Goal: Information Seeking & Learning: Learn about a topic

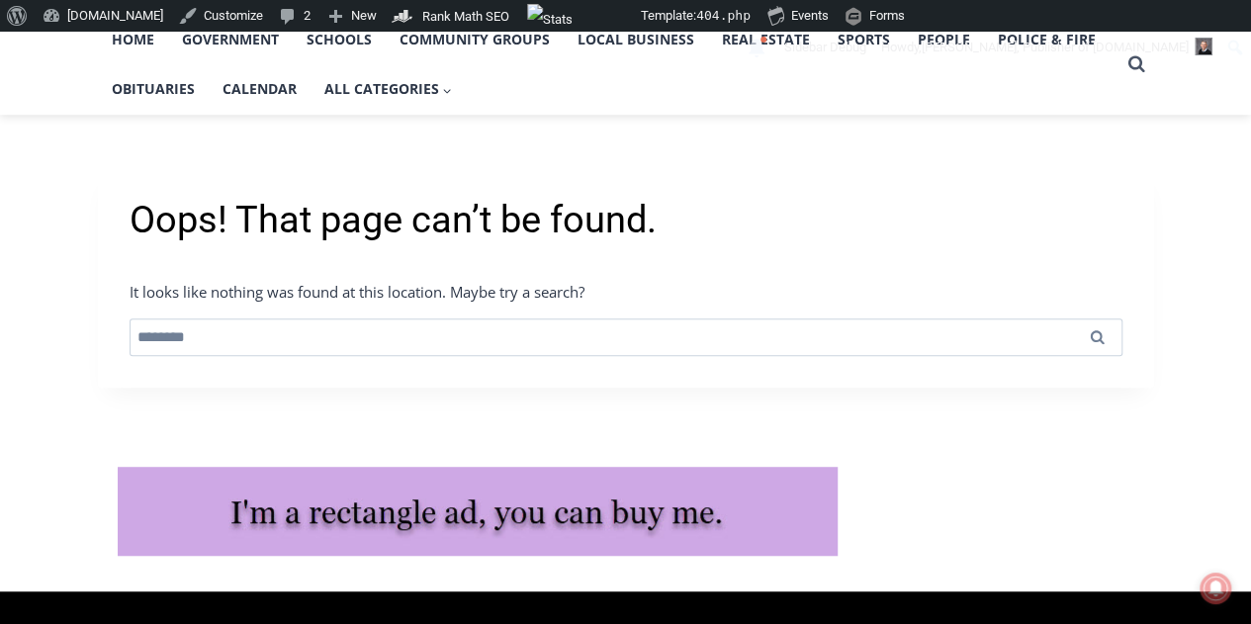
scroll to position [445, 0]
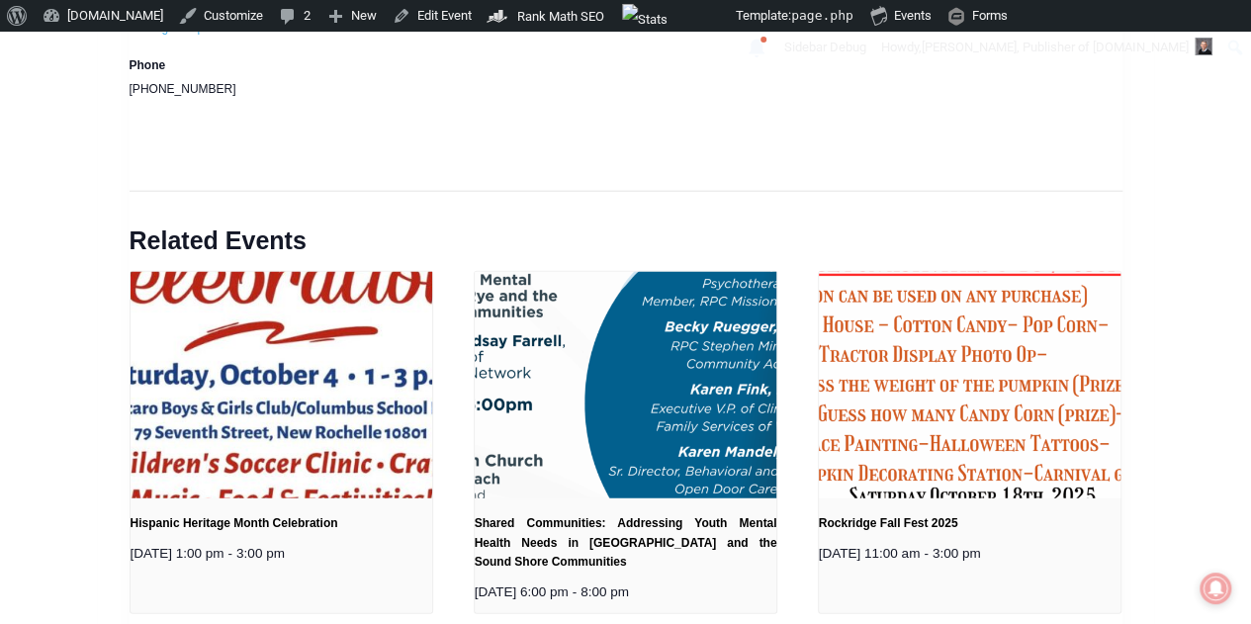
scroll to position [2473, 0]
